Goal: Task Accomplishment & Management: Use online tool/utility

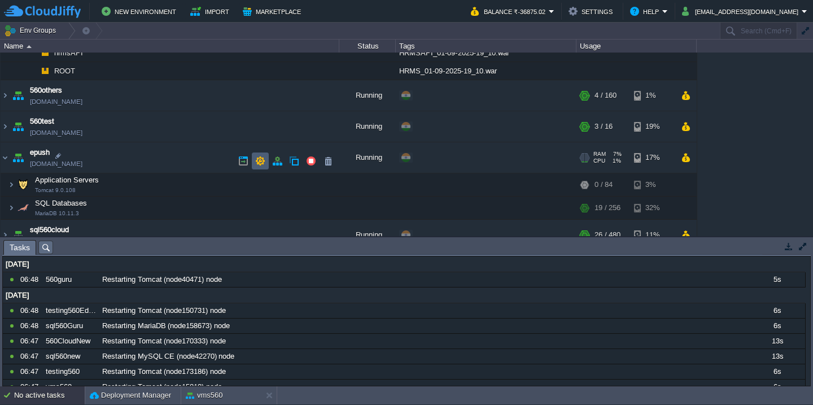
scroll to position [369, 0]
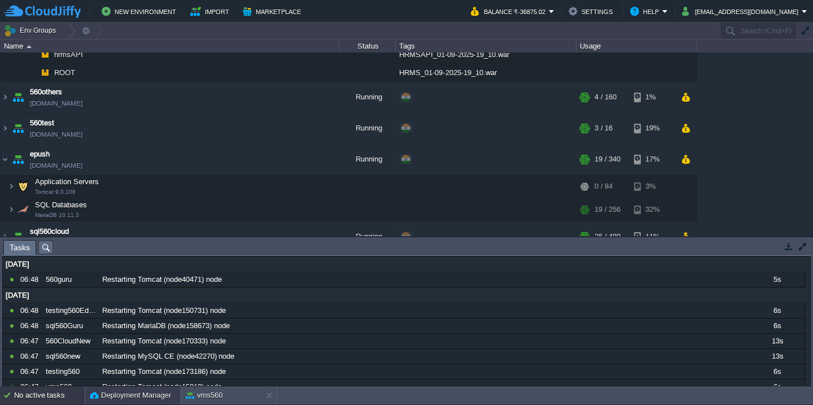
click at [121, 394] on button "Deployment Manager" at bounding box center [130, 395] width 81 height 11
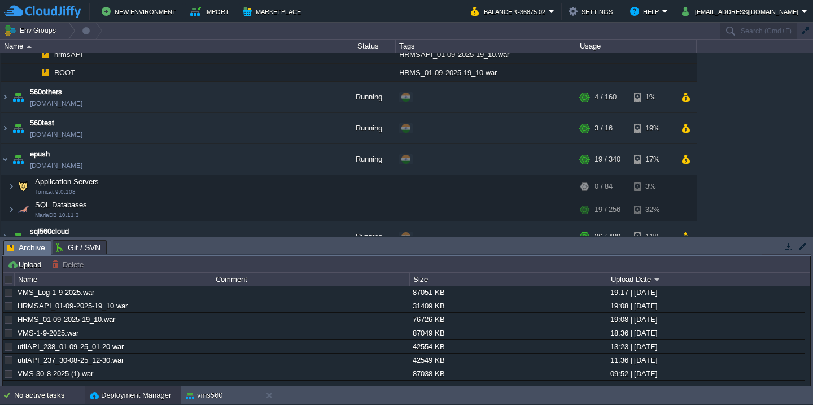
click at [51, 400] on div "No active tasks" at bounding box center [49, 395] width 71 height 18
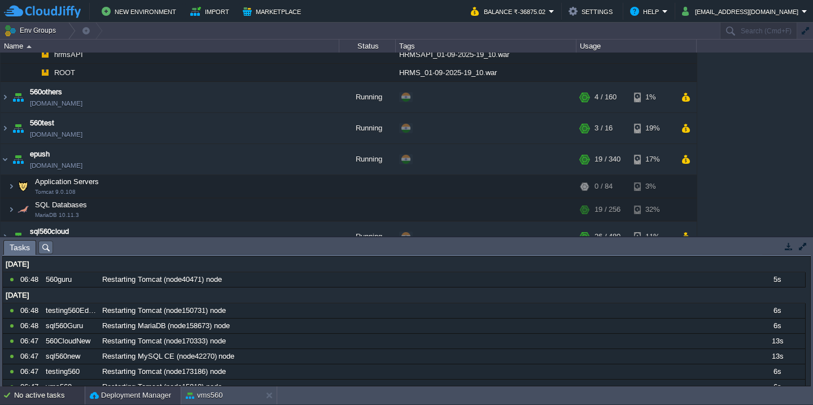
click at [140, 399] on button "Deployment Manager" at bounding box center [130, 395] width 81 height 11
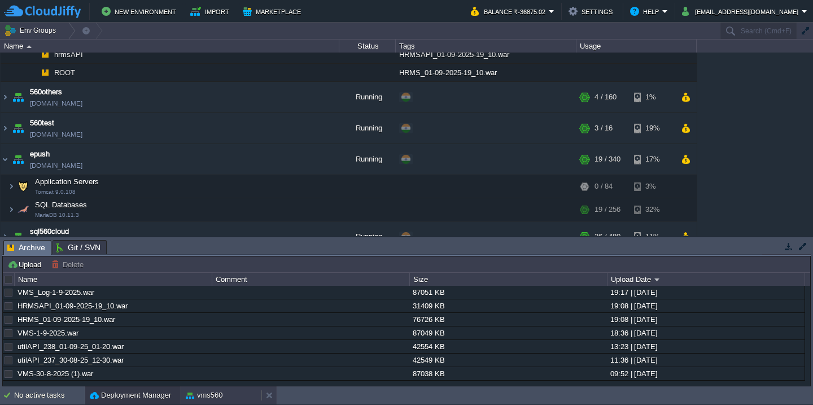
click at [206, 392] on button "vms560" at bounding box center [204, 395] width 37 height 11
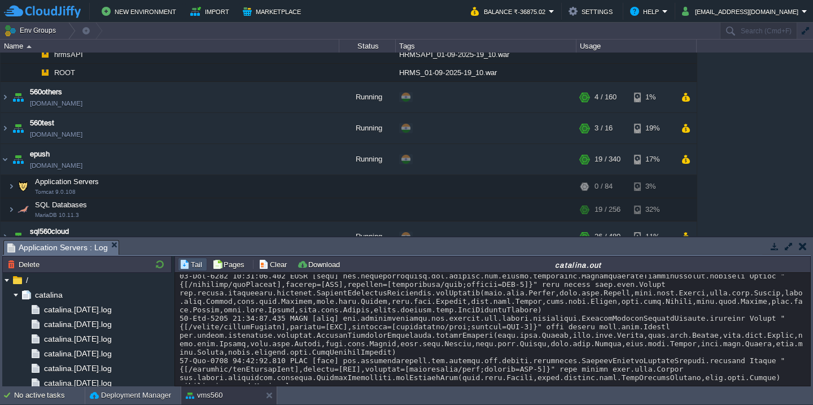
scroll to position [1389, 0]
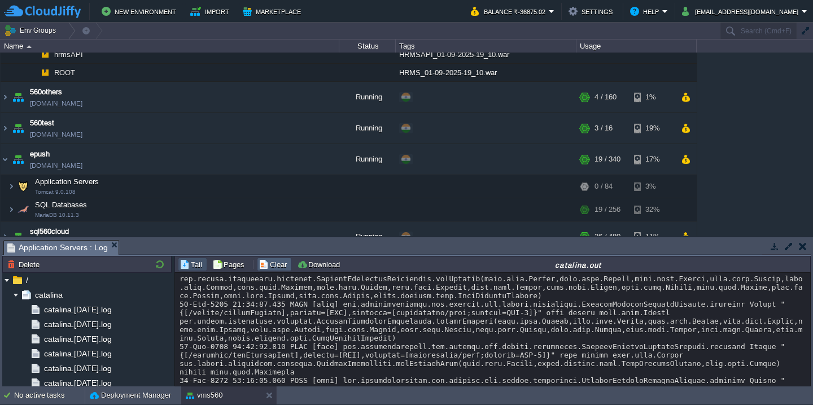
click at [262, 260] on button "Clear" at bounding box center [275, 264] width 32 height 10
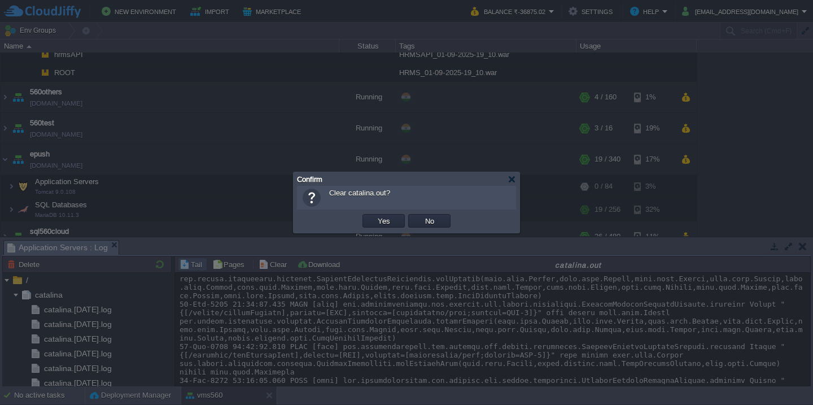
click at [374, 216] on button "Yes" at bounding box center [383, 221] width 19 height 10
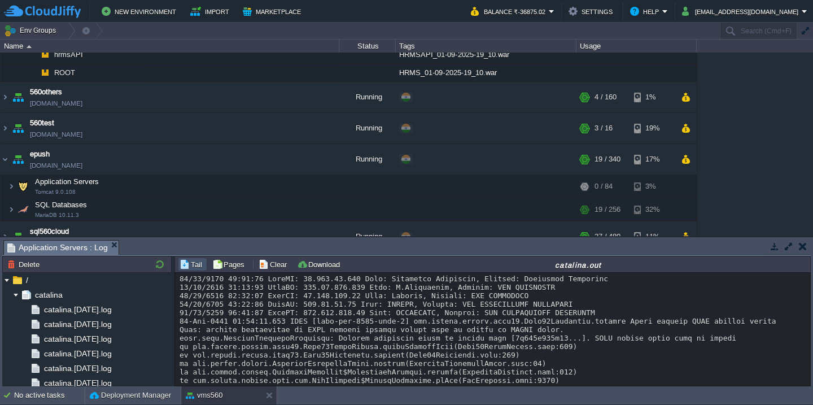
scroll to position [66, 0]
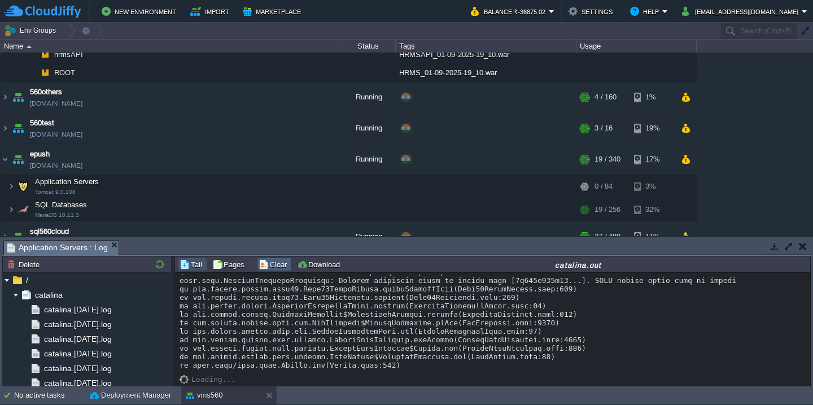
click at [274, 269] on button "Clear" at bounding box center [275, 264] width 32 height 10
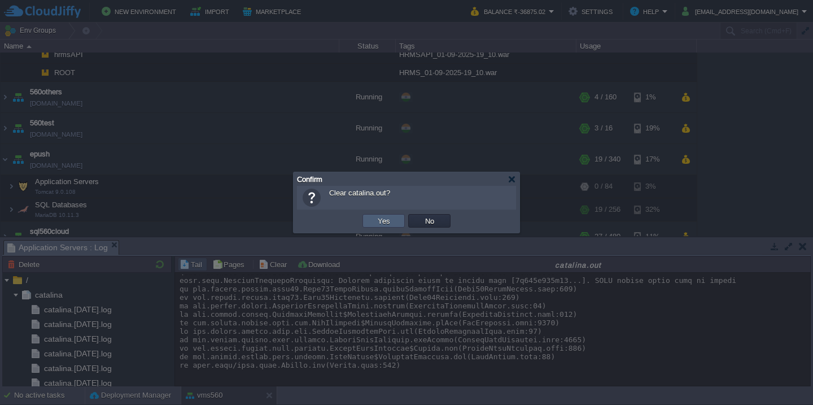
click at [380, 220] on button "Yes" at bounding box center [383, 221] width 19 height 10
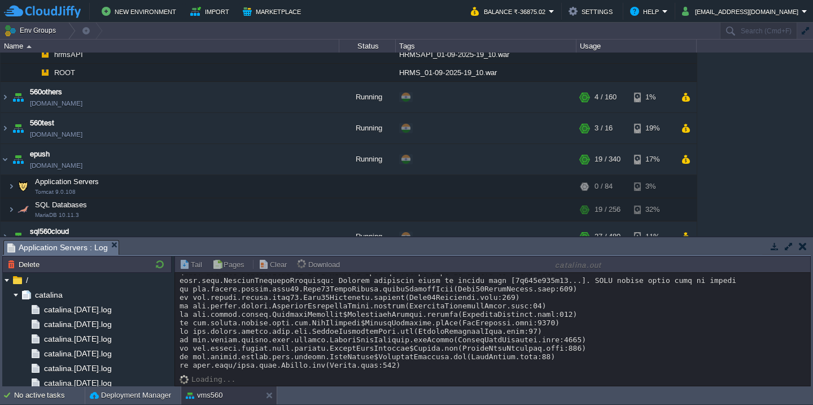
scroll to position [0, 0]
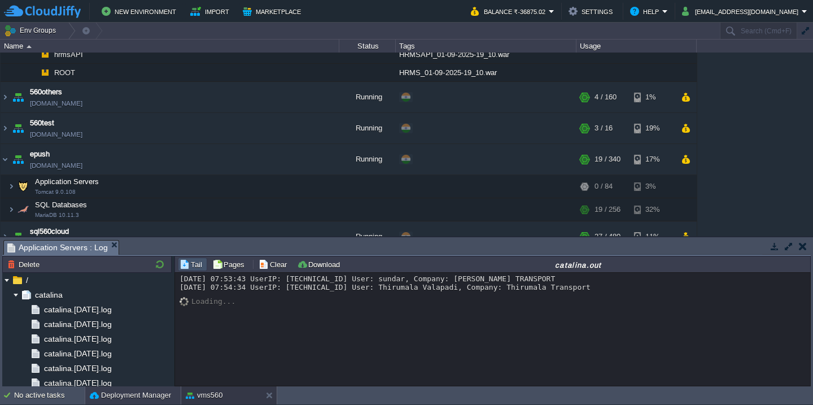
click at [95, 399] on button "Deployment Manager" at bounding box center [130, 395] width 81 height 11
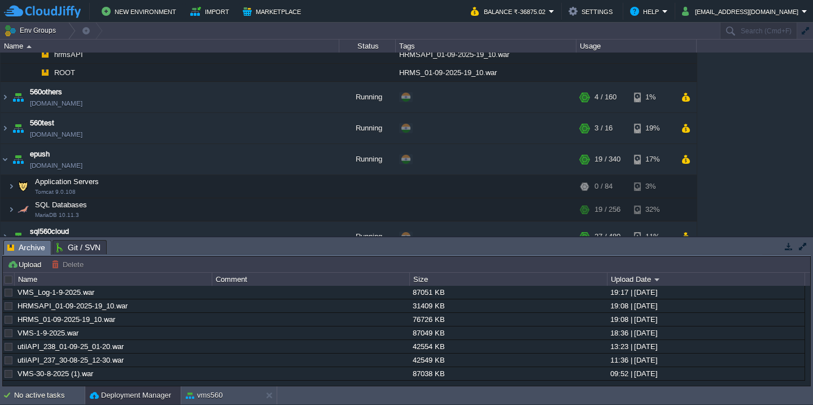
click at [10, 280] on div at bounding box center [9, 279] width 10 height 10
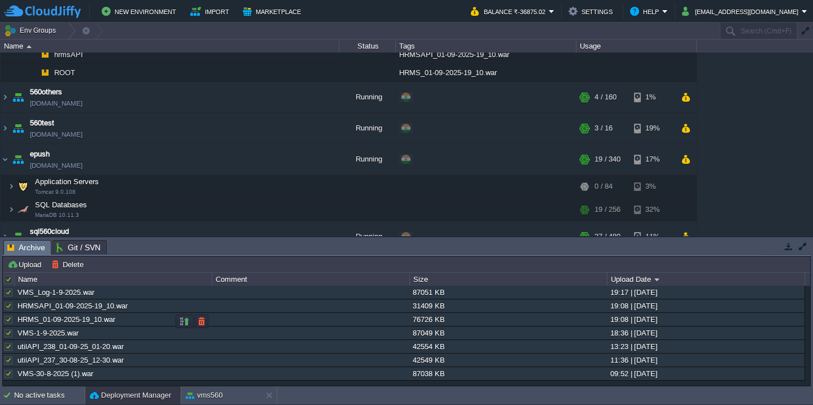
click at [8, 325] on div at bounding box center [8, 319] width 10 height 10
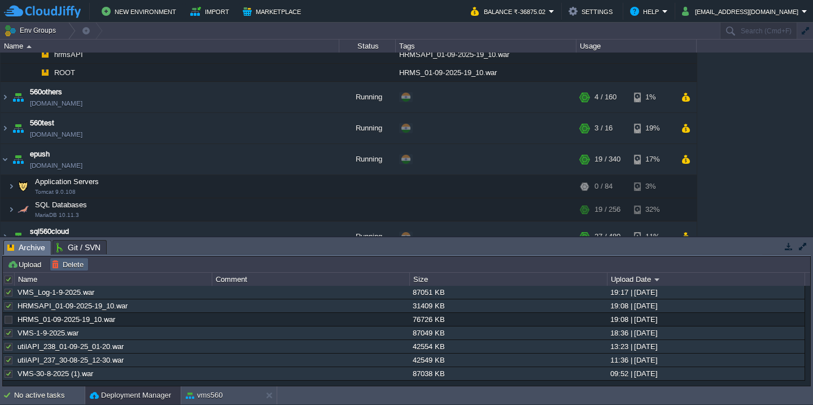
click at [68, 268] on button "Delete" at bounding box center [69, 264] width 36 height 10
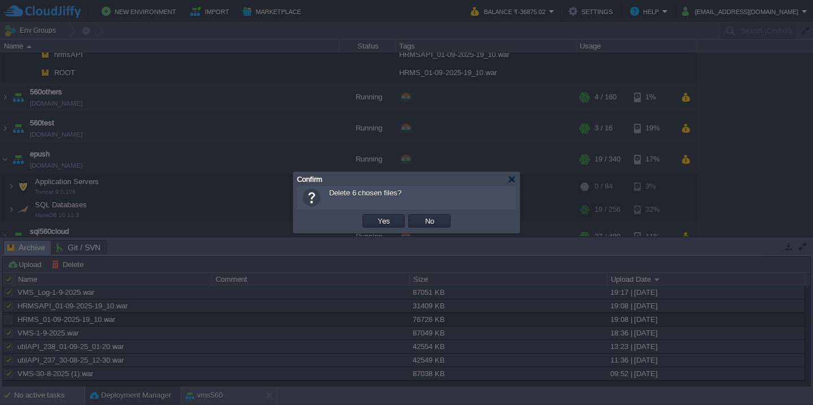
click at [374, 216] on button "Yes" at bounding box center [383, 221] width 19 height 10
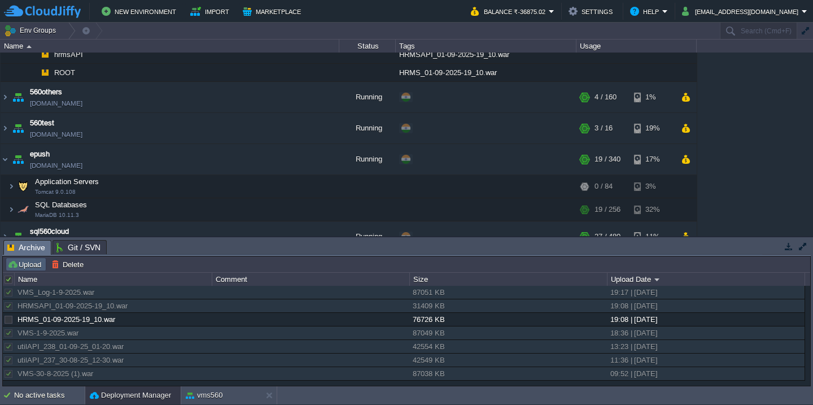
click at [31, 266] on button "Upload" at bounding box center [25, 264] width 37 height 10
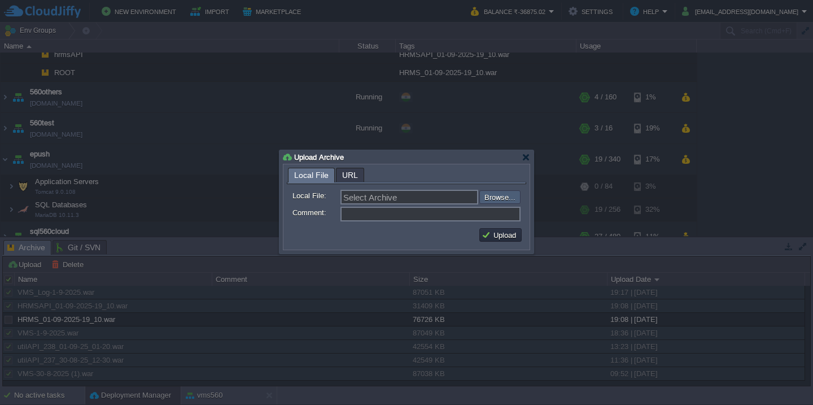
click at [508, 200] on input "file" at bounding box center [449, 197] width 143 height 14
type input "C:\fakepath\HRMS_01-09-2025-21_10.war"
type input "HRMS_01-09-2025-21_10.war"
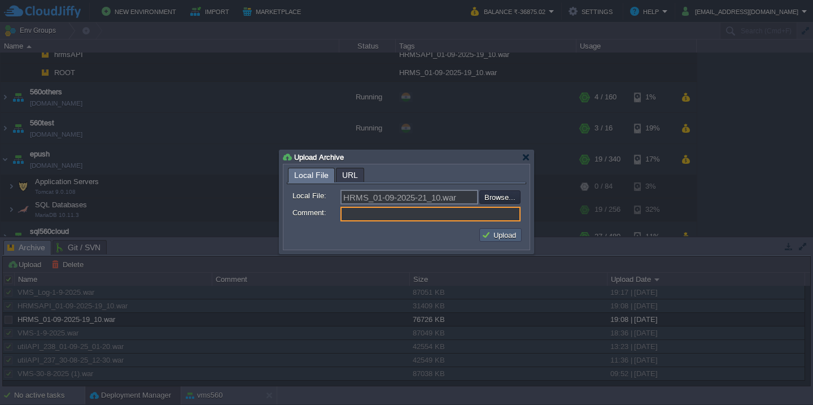
click at [495, 241] on td "Upload" at bounding box center [500, 235] width 42 height 14
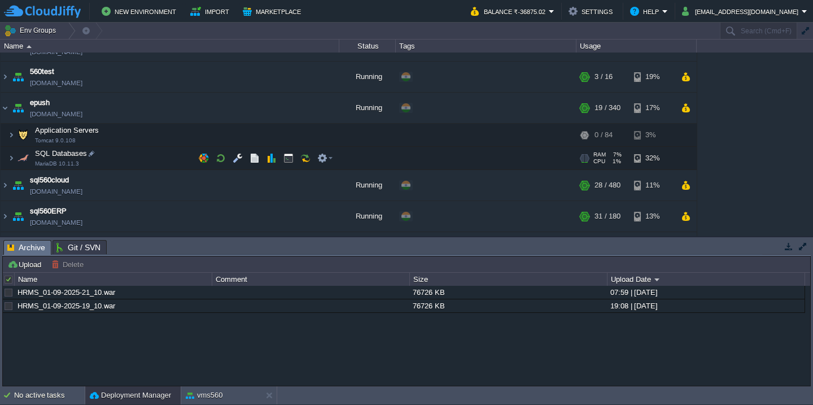
scroll to position [425, 0]
